Goal: Information Seeking & Learning: Learn about a topic

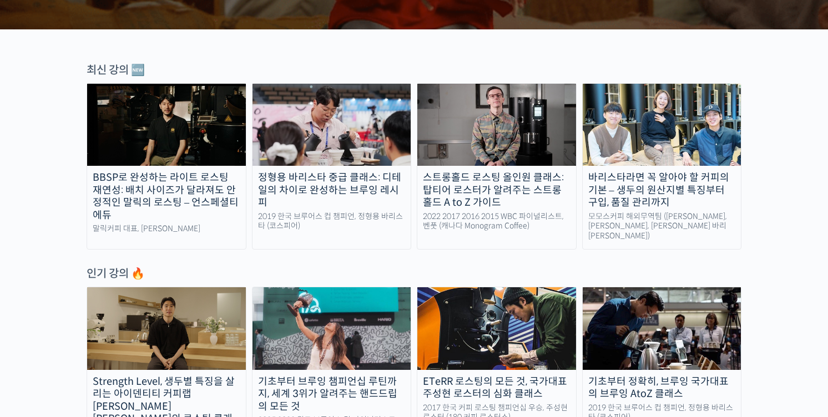
scroll to position [346, 0]
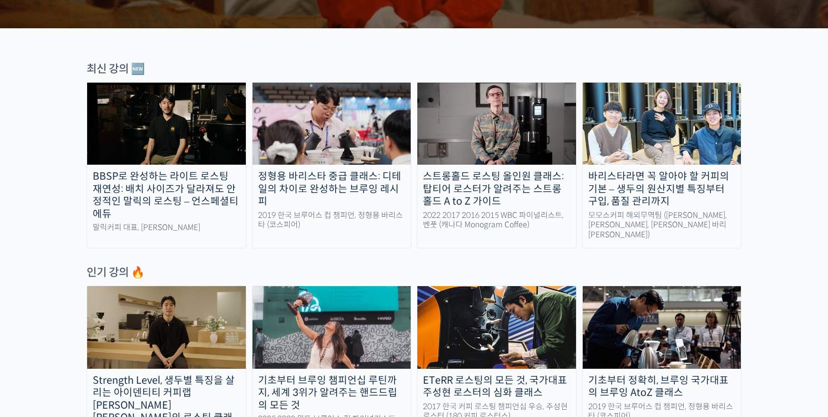
click at [118, 188] on div "BBSP로 완성하는 라이트 로스팅 재연성: 배치 사이즈가 달라져도 안정적인 말릭의 로스팅 – 언스페셜티 에듀" at bounding box center [166, 195] width 159 height 50
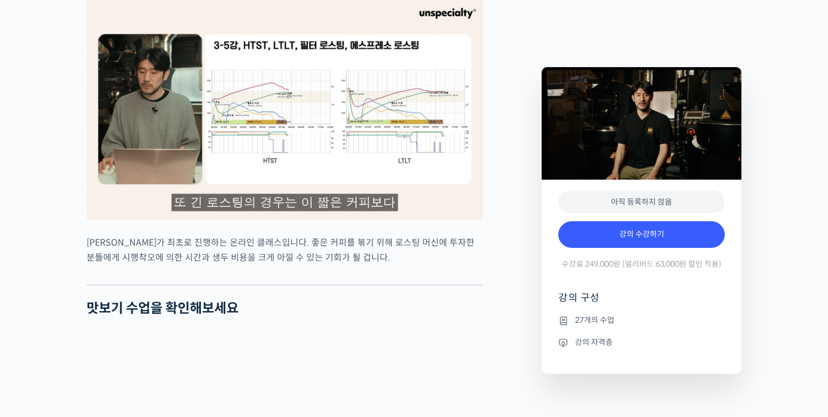
scroll to position [2668, 0]
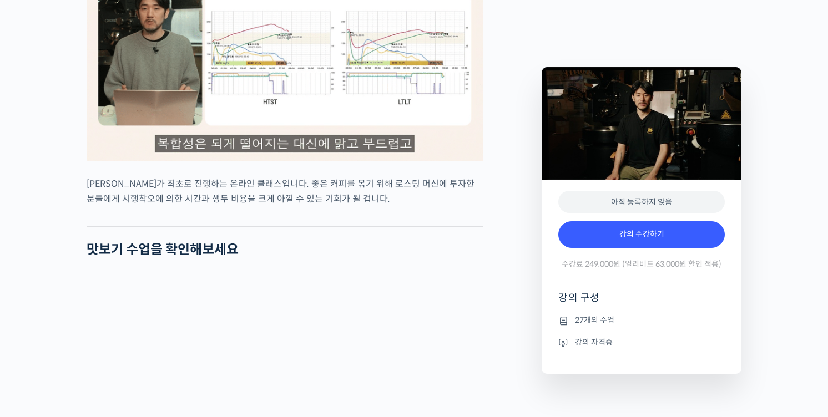
click at [143, 151] on img at bounding box center [285, 50] width 396 height 222
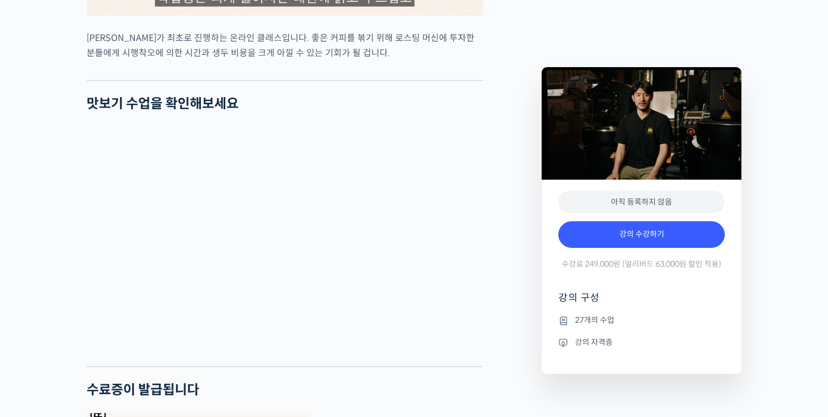
scroll to position [2825, 0]
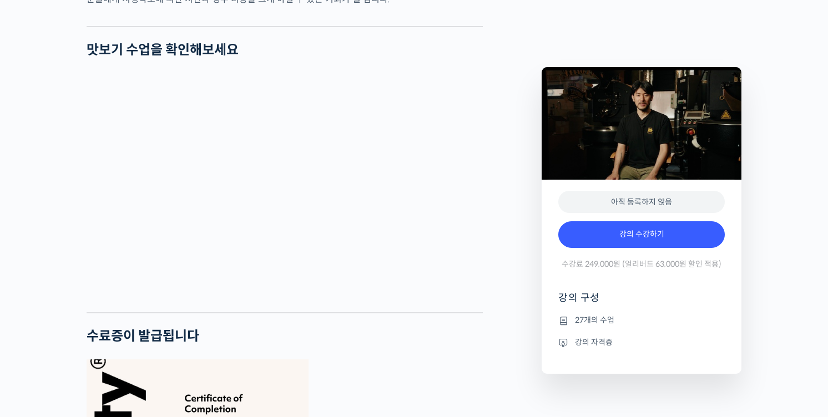
scroll to position [2874, 0]
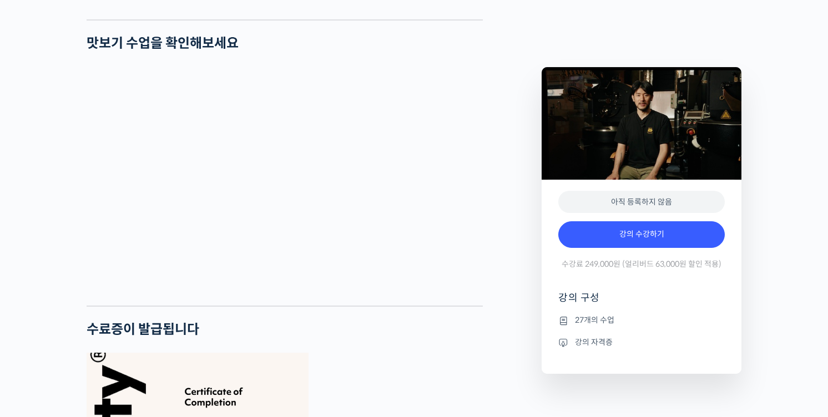
click at [488, 239] on div "최철 로스터를 소개합니다! 많은 사람들에게 사랑받는 <말릭커피>의 대표, 최철 로스터가 진행하는 로스팅 클래스입니다. 2023년 한국 커피 로…" at bounding box center [308, 137] width 455 height 5108
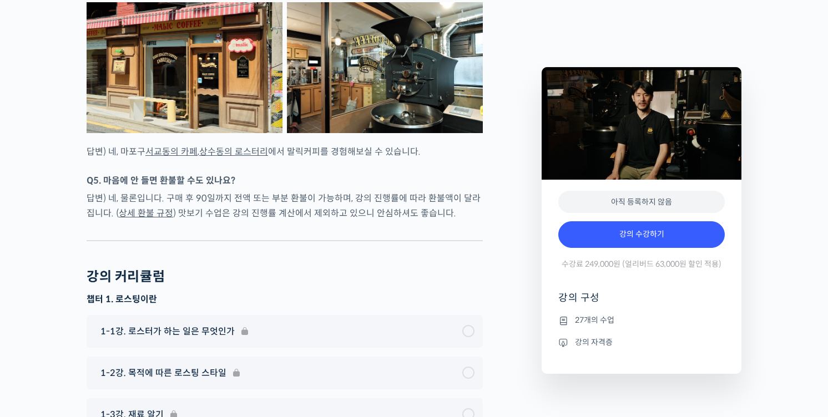
scroll to position [4011, 0]
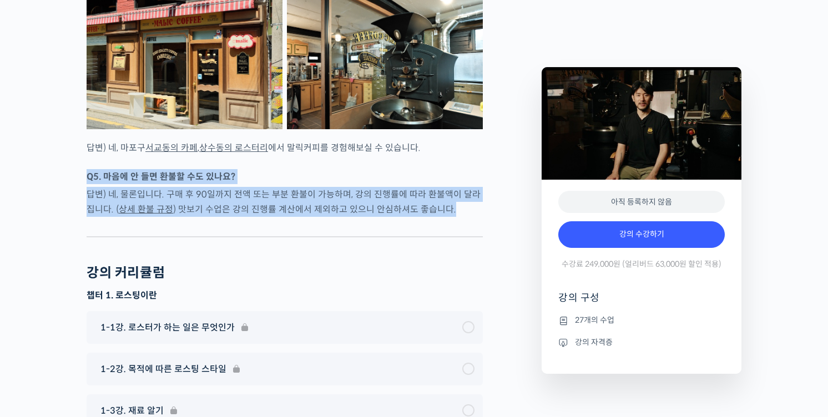
drag, startPoint x: 488, startPoint y: 239, endPoint x: 470, endPoint y: 190, distance: 51.8
click at [470, 169] on div at bounding box center [285, 163] width 396 height 11
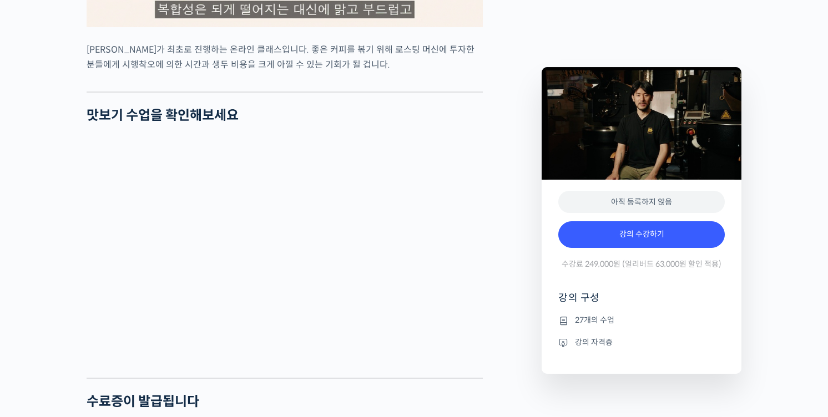
scroll to position [2923, 0]
